Goal: Book appointment/travel/reservation

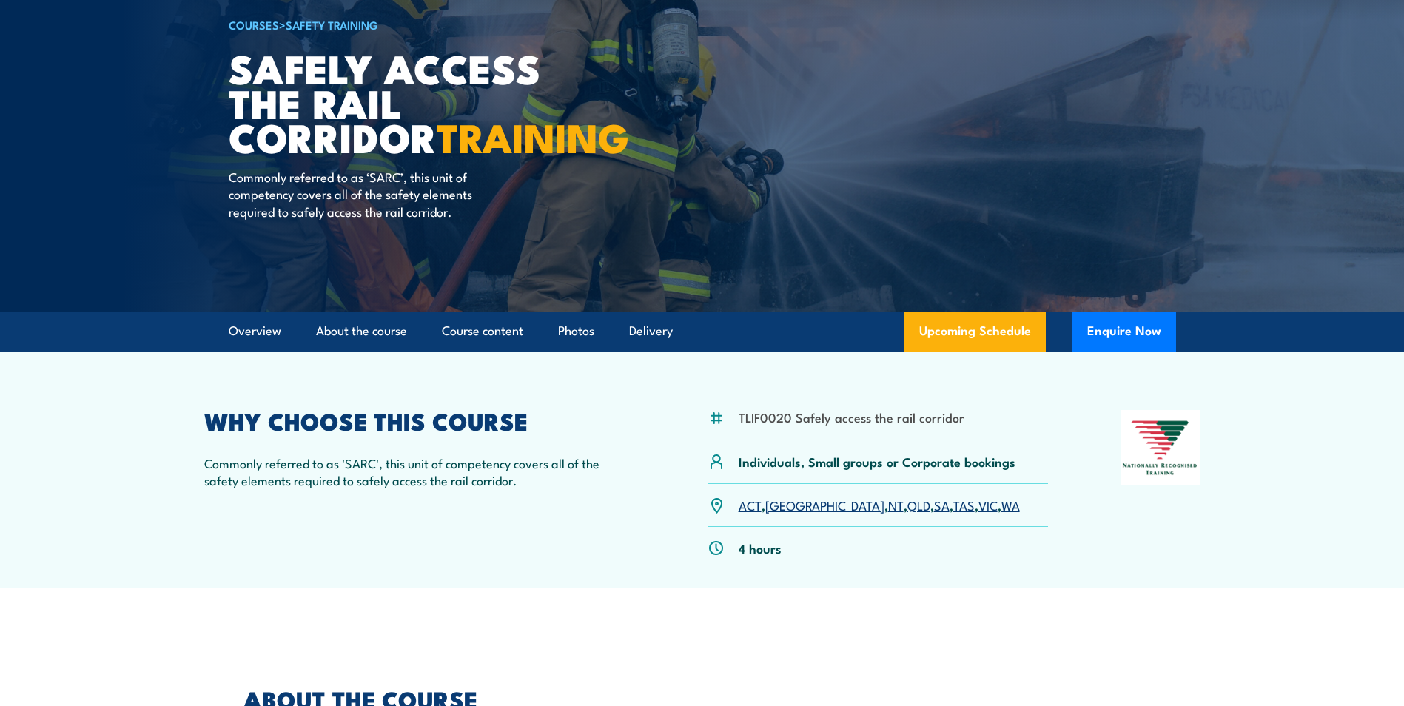
scroll to position [148, 0]
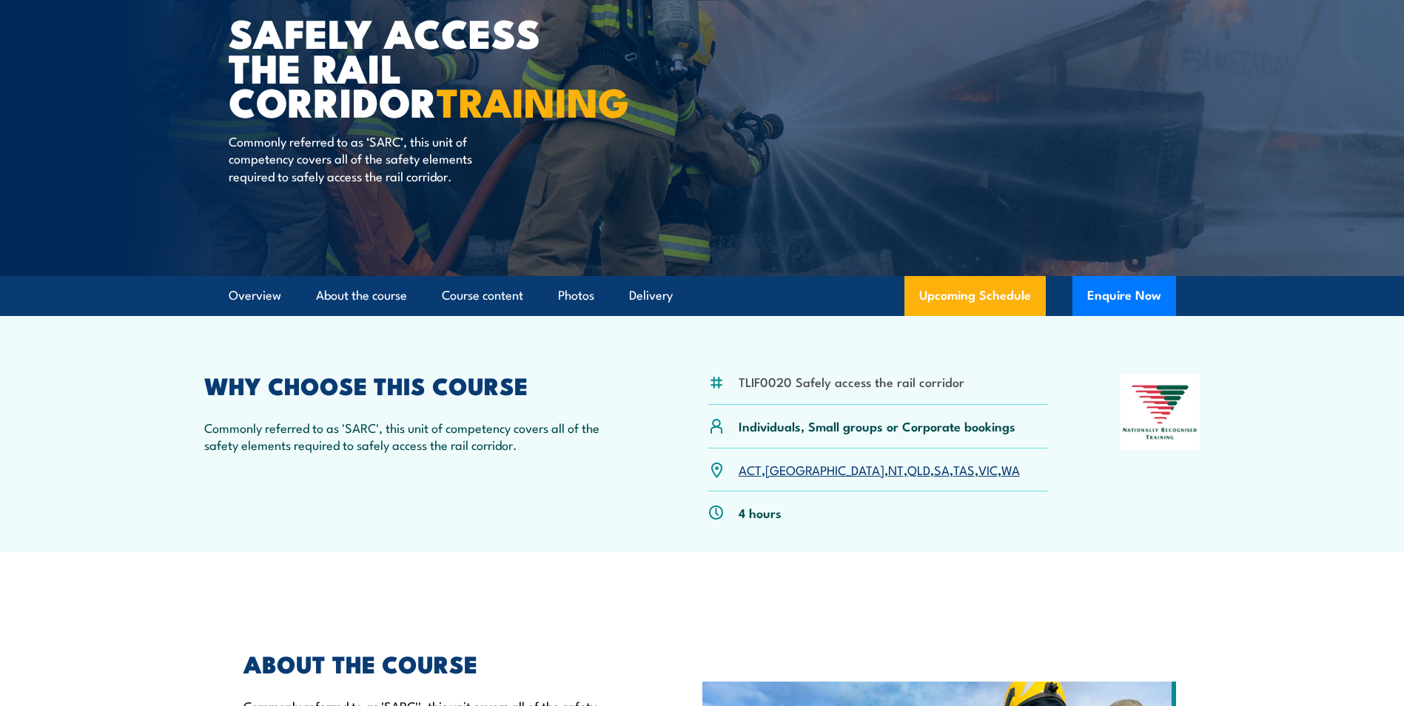
click at [782, 472] on link "[GEOGRAPHIC_DATA]" at bounding box center [825, 470] width 119 height 18
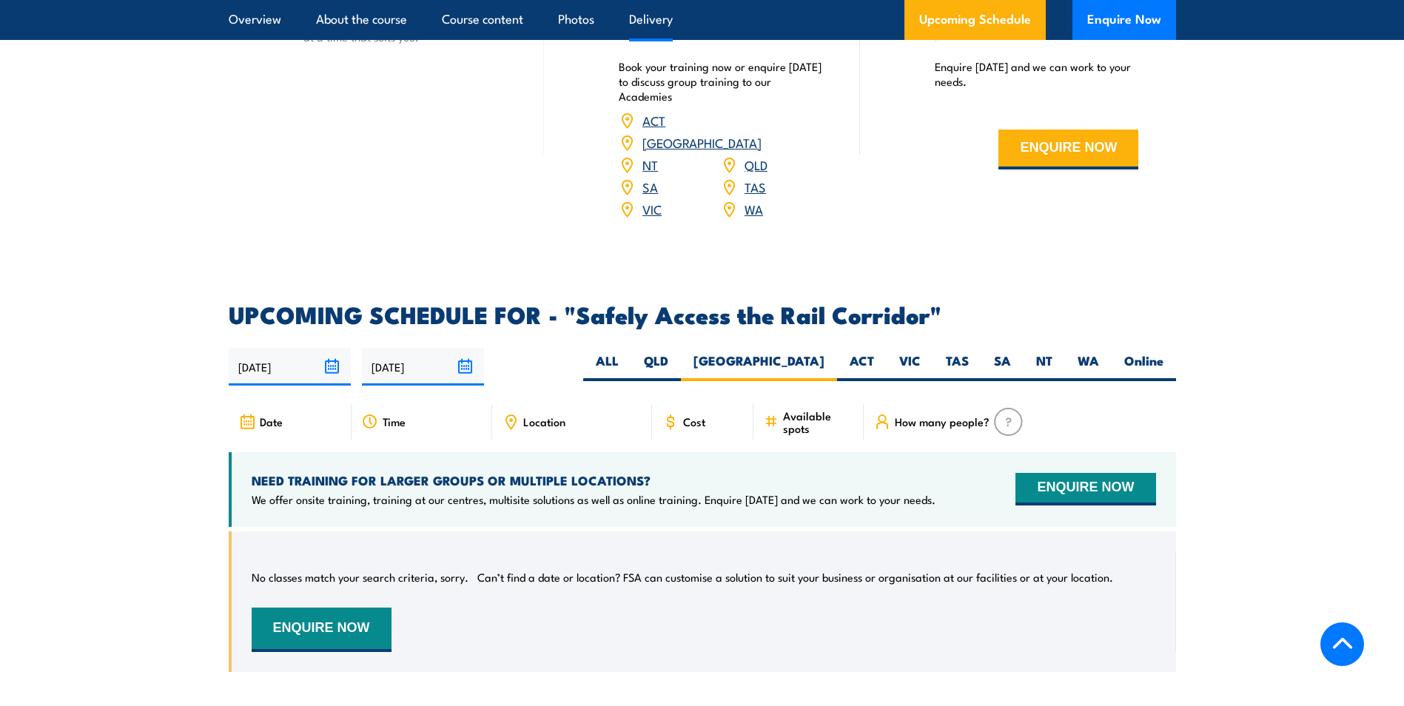
scroll to position [1931, 0]
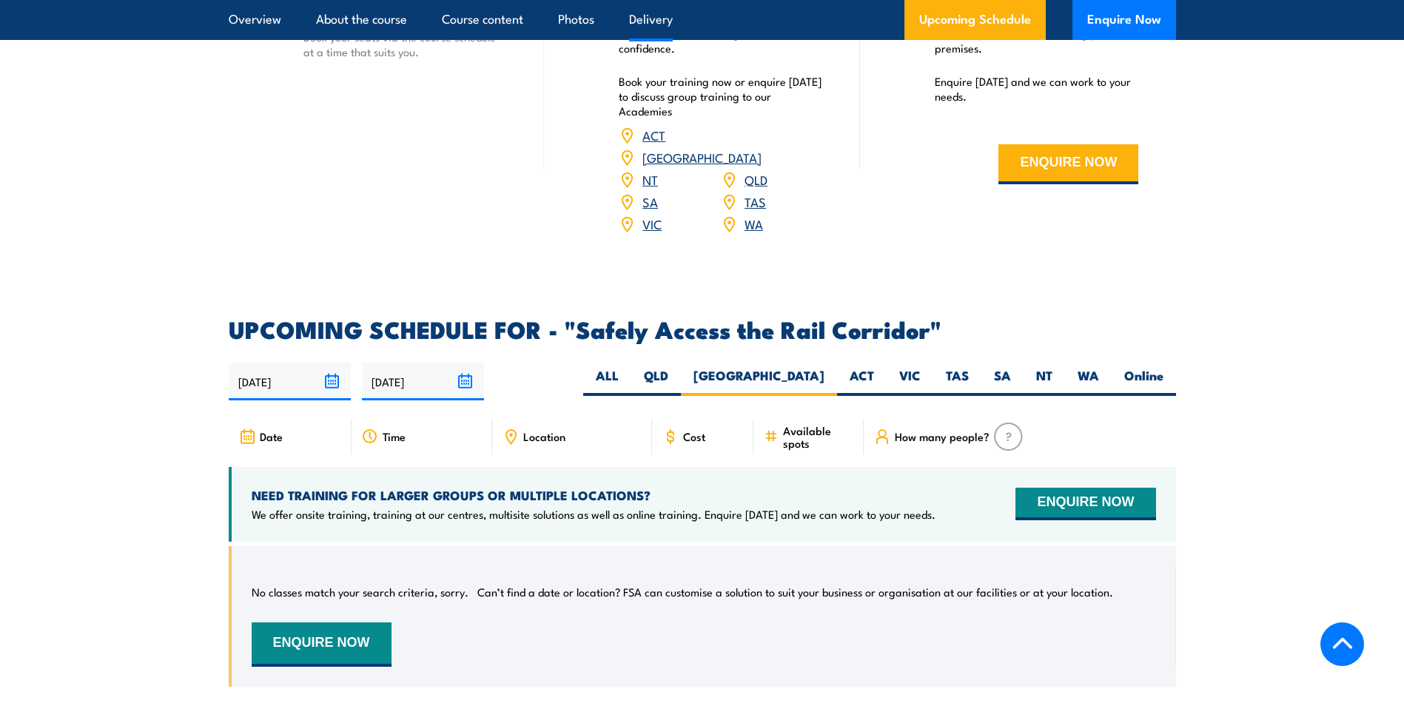
click at [758, 170] on link "QLD" at bounding box center [756, 179] width 23 height 18
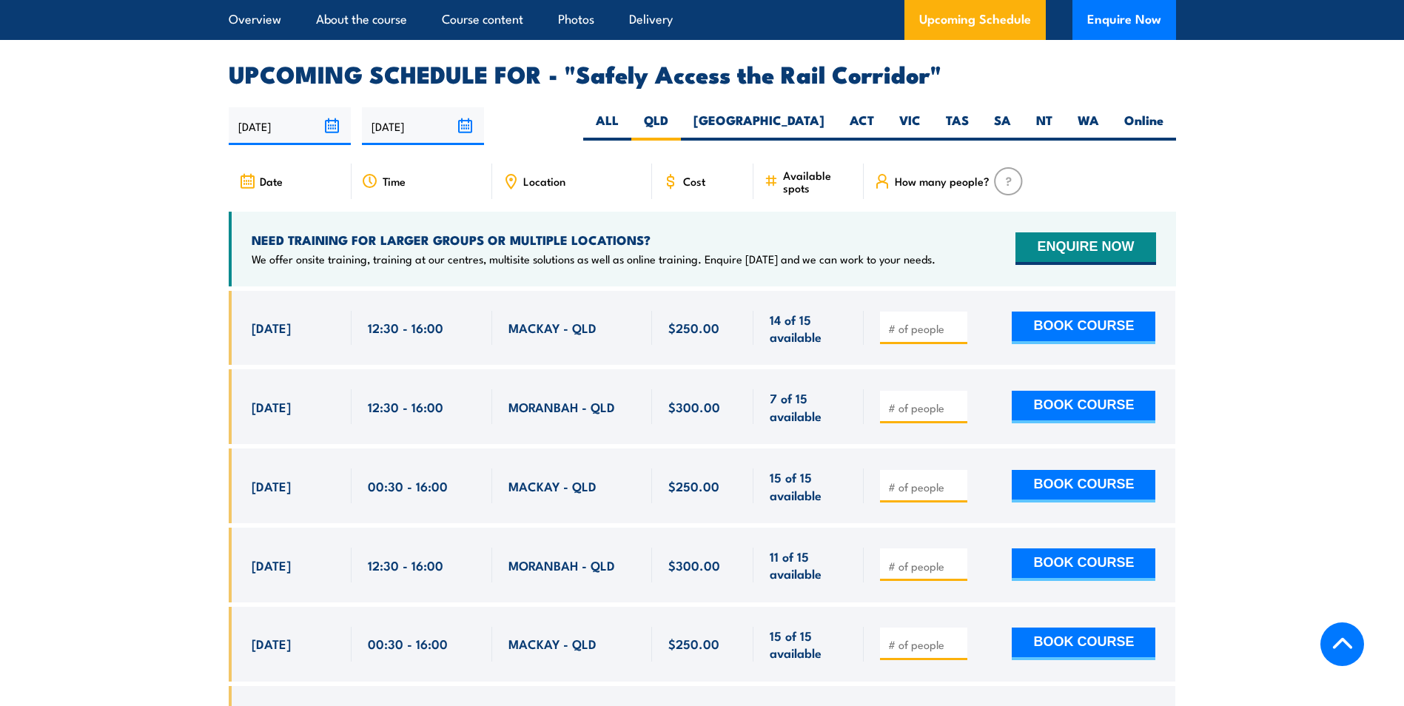
scroll to position [2227, 0]
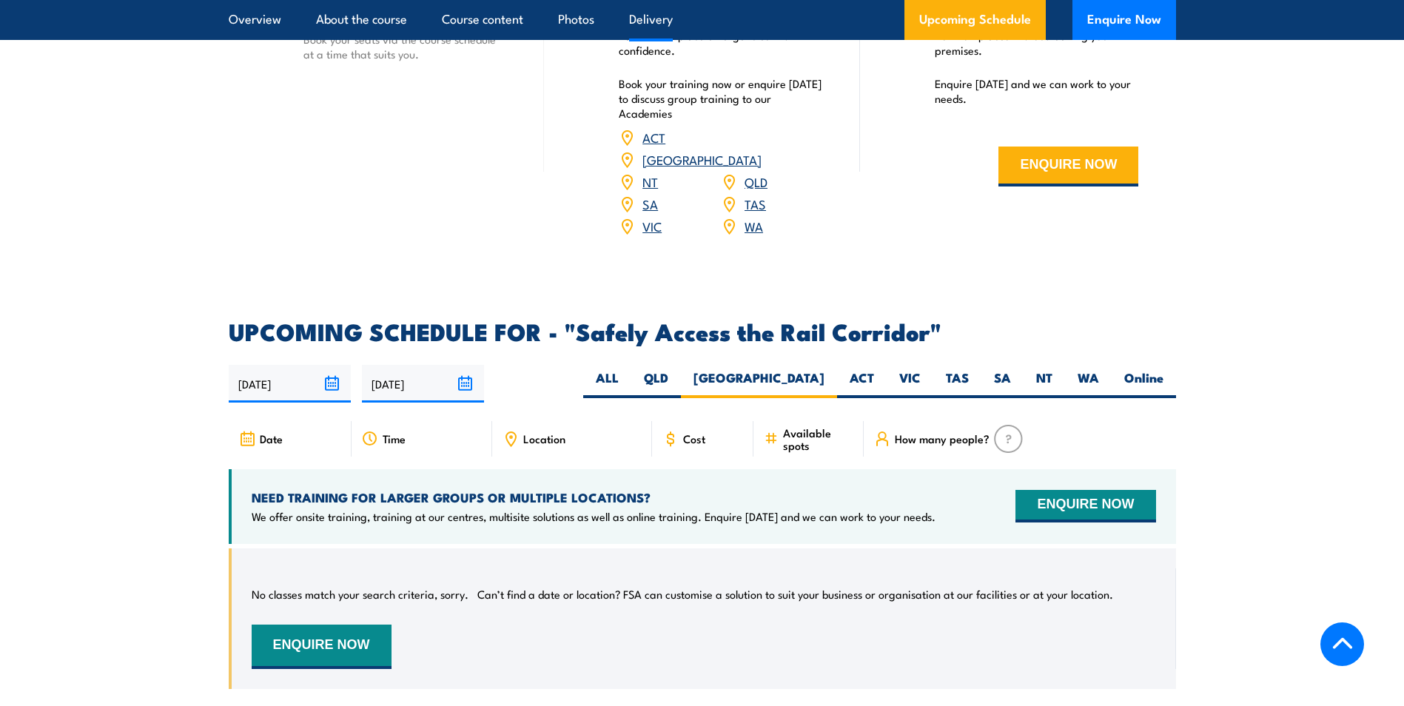
scroll to position [1931, 0]
